Goal: Task Accomplishment & Management: Manage account settings

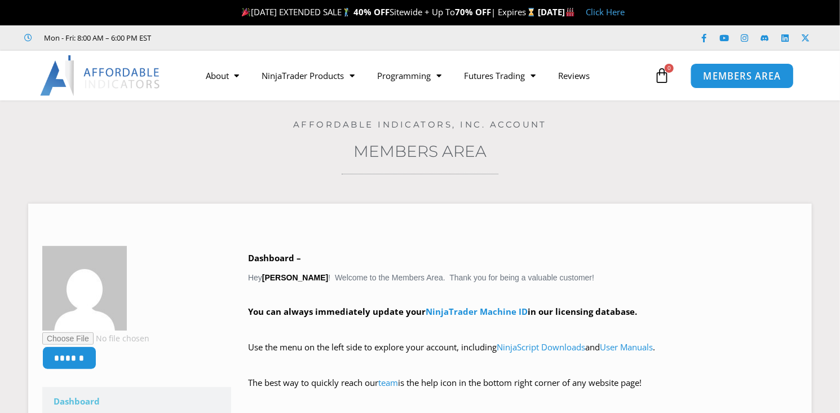
click at [703, 74] on span "MEMBERS AREA" at bounding box center [741, 76] width 77 height 10
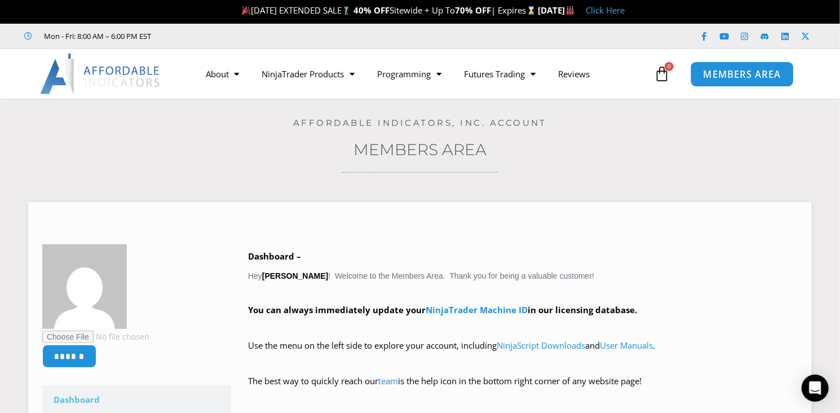
click at [703, 79] on link "MEMBERS AREA" at bounding box center [741, 73] width 103 height 25
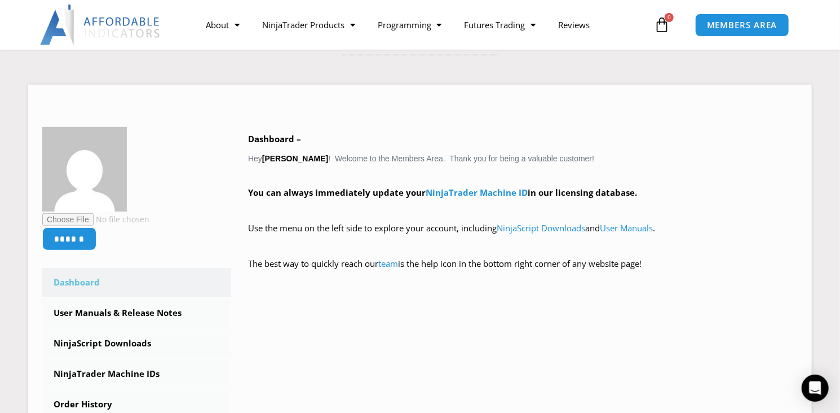
scroll to position [140, 0]
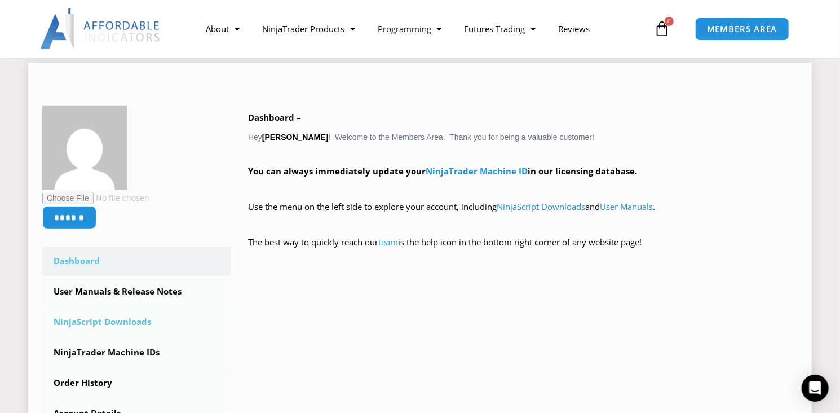
click at [131, 321] on link "NinjaScript Downloads" at bounding box center [136, 321] width 189 height 29
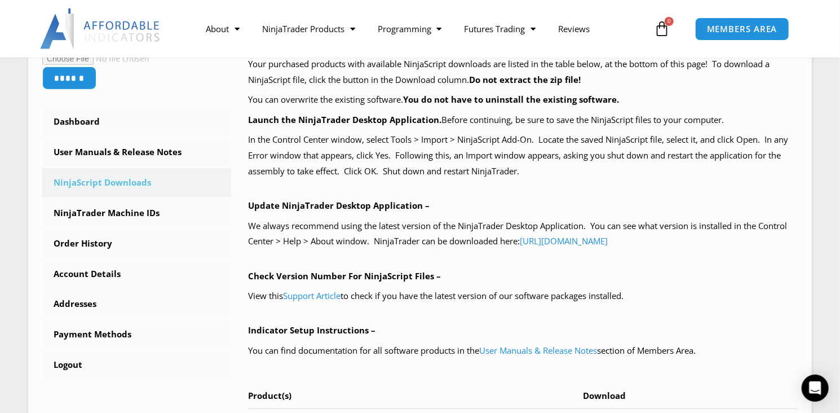
scroll to position [312, 0]
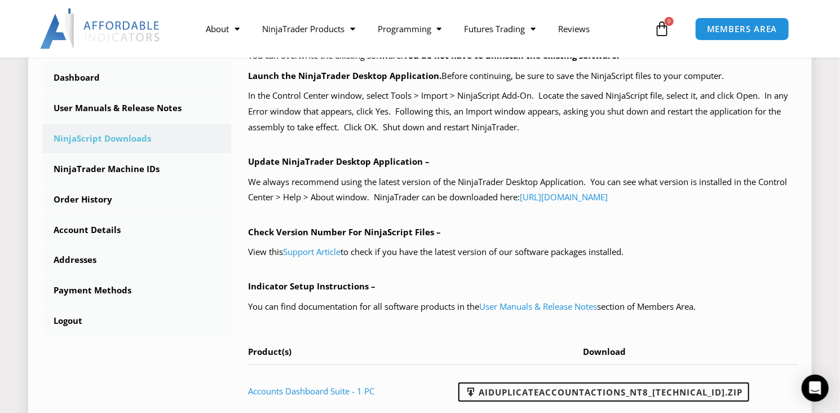
click at [721, 280] on p "Indicator Setup Instructions –" at bounding box center [523, 286] width 550 height 16
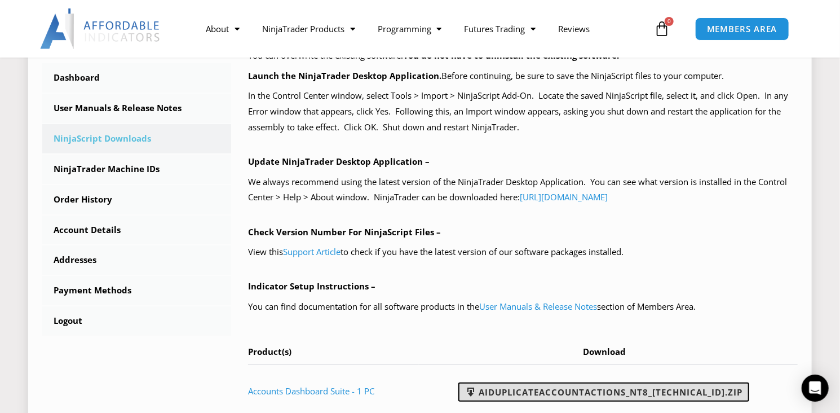
click at [662, 388] on link "AIDuplicateAccountActions_NT8_25.2.5.1.zip" at bounding box center [603, 391] width 291 height 19
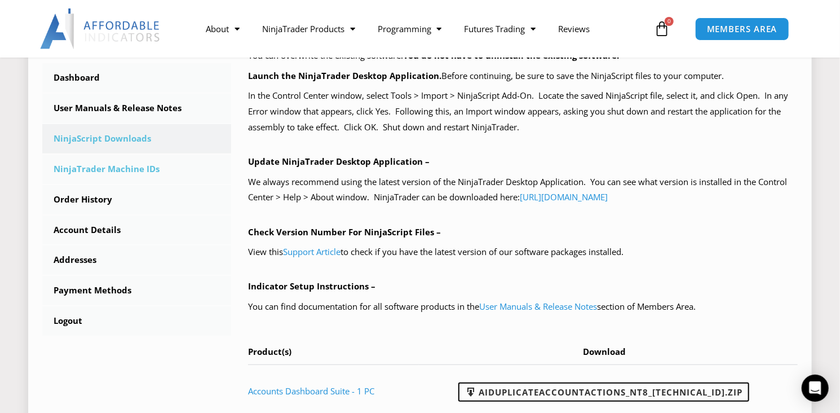
click at [90, 163] on link "NinjaTrader Machine IDs" at bounding box center [136, 168] width 189 height 29
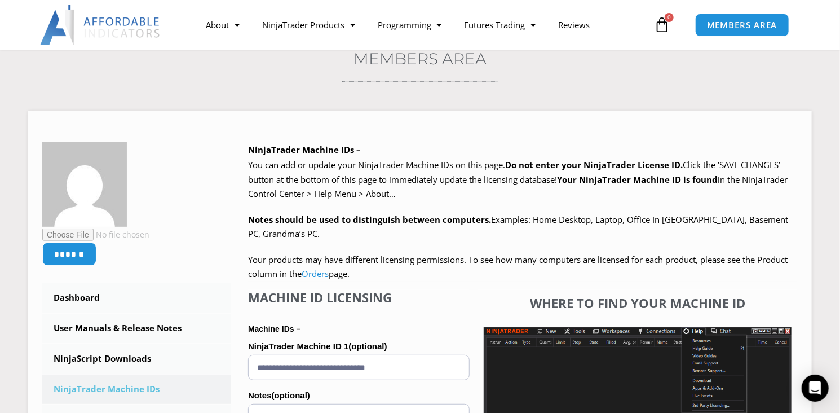
scroll to position [225, 0]
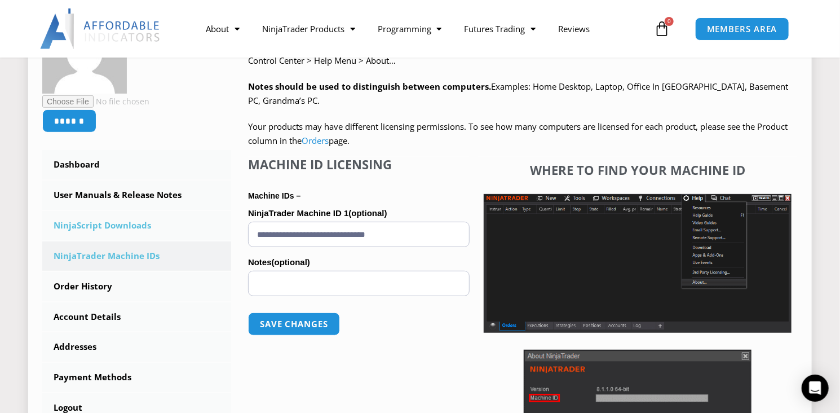
drag, startPoint x: 418, startPoint y: 233, endPoint x: 221, endPoint y: 239, distance: 196.8
click at [221, 239] on div "****** Dashboard Subscriptions User Manuals & Release Notes NinjaScript Downloa…" at bounding box center [419, 263] width 755 height 509
click at [307, 323] on button "Save changes" at bounding box center [294, 324] width 96 height 24
